Goal: Find specific page/section: Find specific page/section

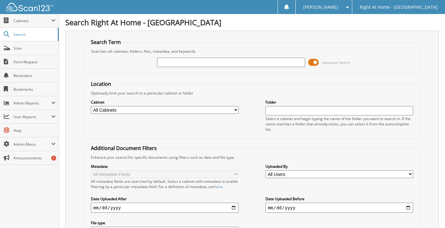
click at [216, 62] on input "text" at bounding box center [231, 62] width 148 height 9
type input "[PERSON_NAME]"
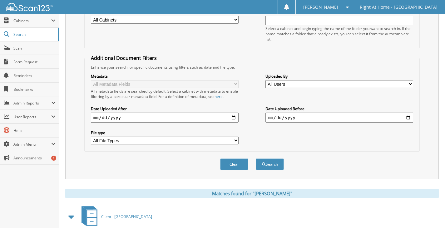
scroll to position [136, 0]
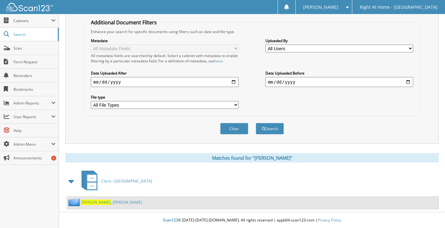
click at [100, 206] on div "[PERSON_NAME]" at bounding box center [104, 203] width 75 height 8
click at [99, 203] on link "[PERSON_NAME]" at bounding box center [111, 202] width 61 height 5
